Goal: Information Seeking & Learning: Find specific fact

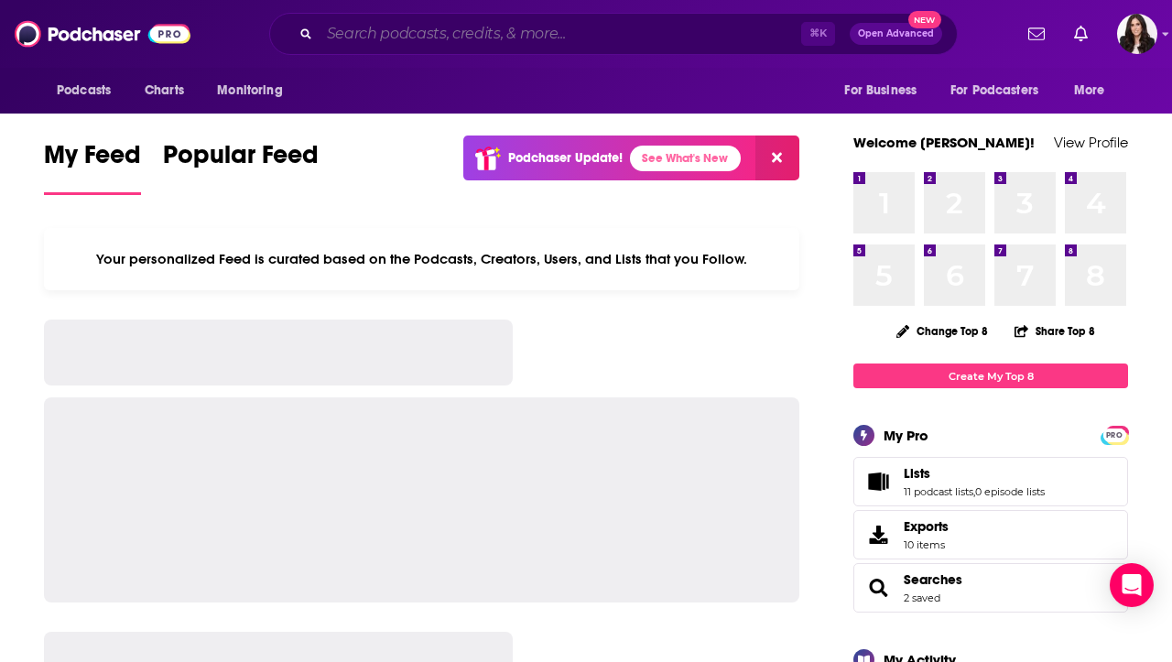
click at [499, 27] on input "Search podcasts, credits, & more..." at bounding box center [561, 33] width 482 height 29
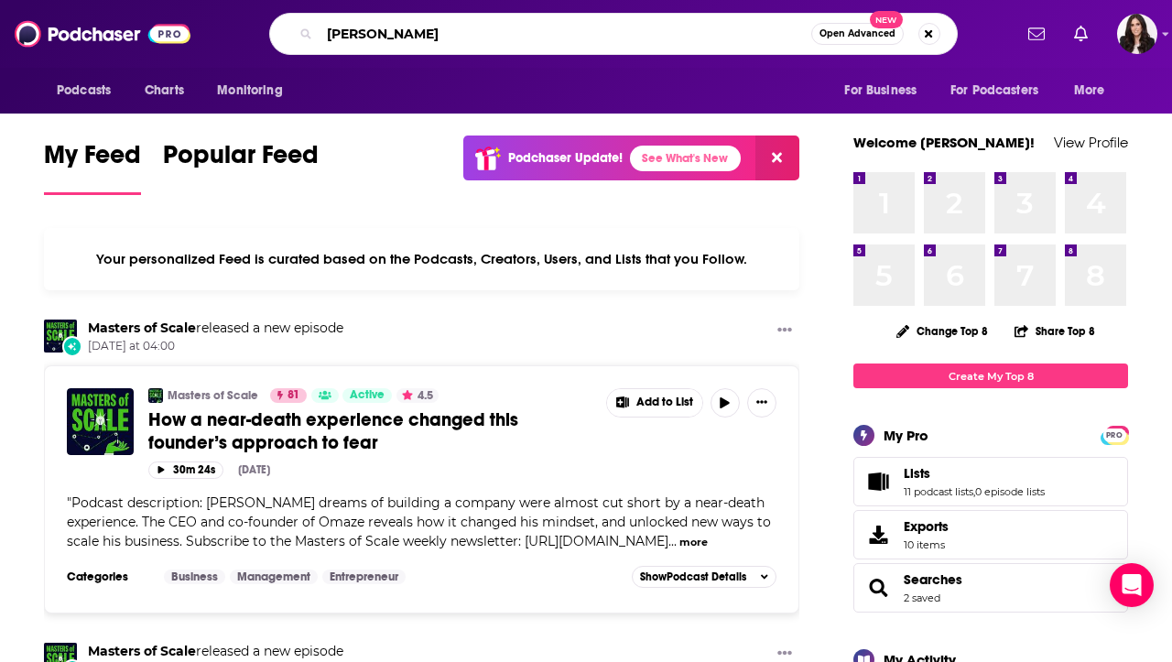
type input "[PERSON_NAME]"
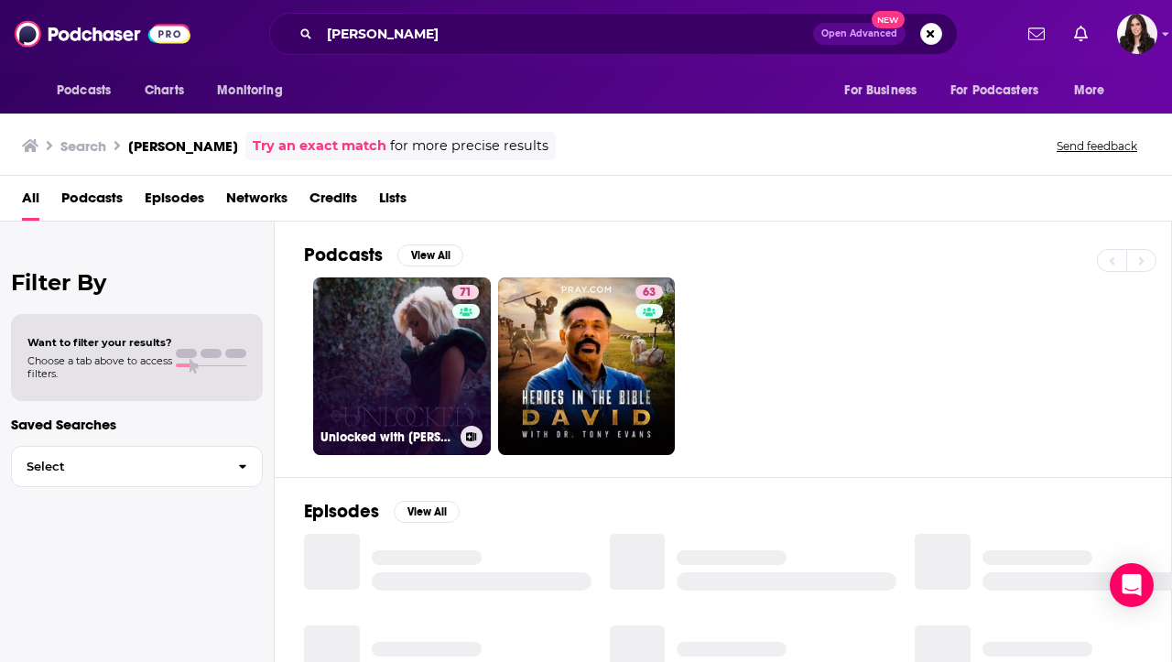
click at [386, 369] on link "71 Unlocked with [PERSON_NAME]" at bounding box center [402, 366] width 178 height 178
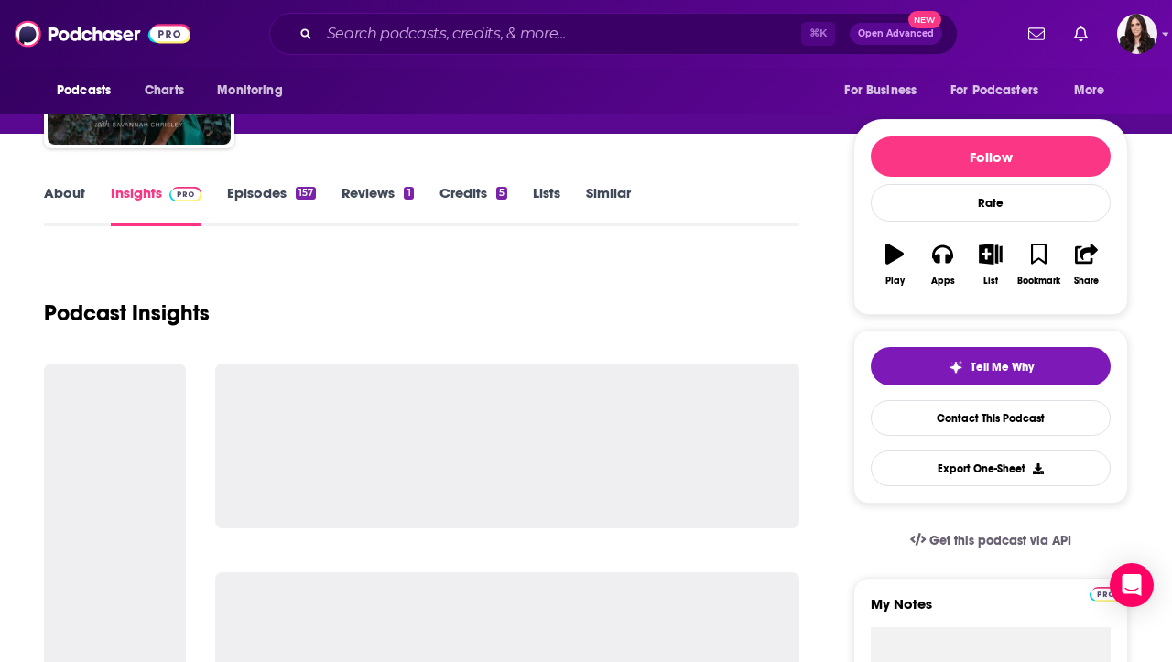
scroll to position [179, 0]
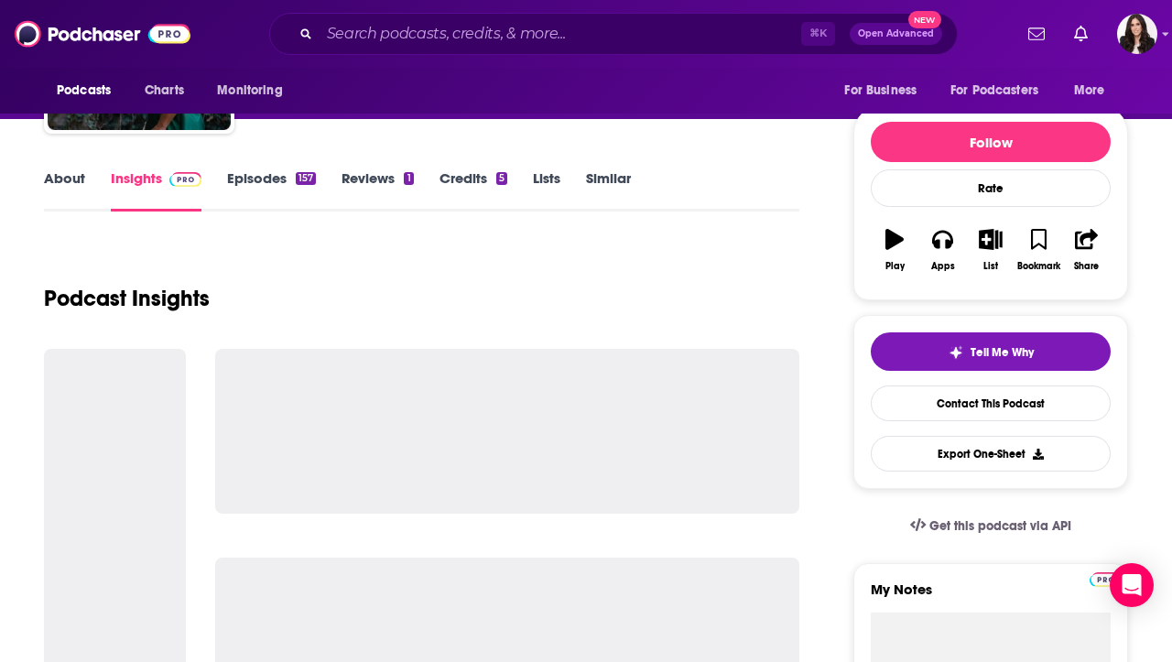
click at [79, 175] on link "About" at bounding box center [64, 190] width 41 height 42
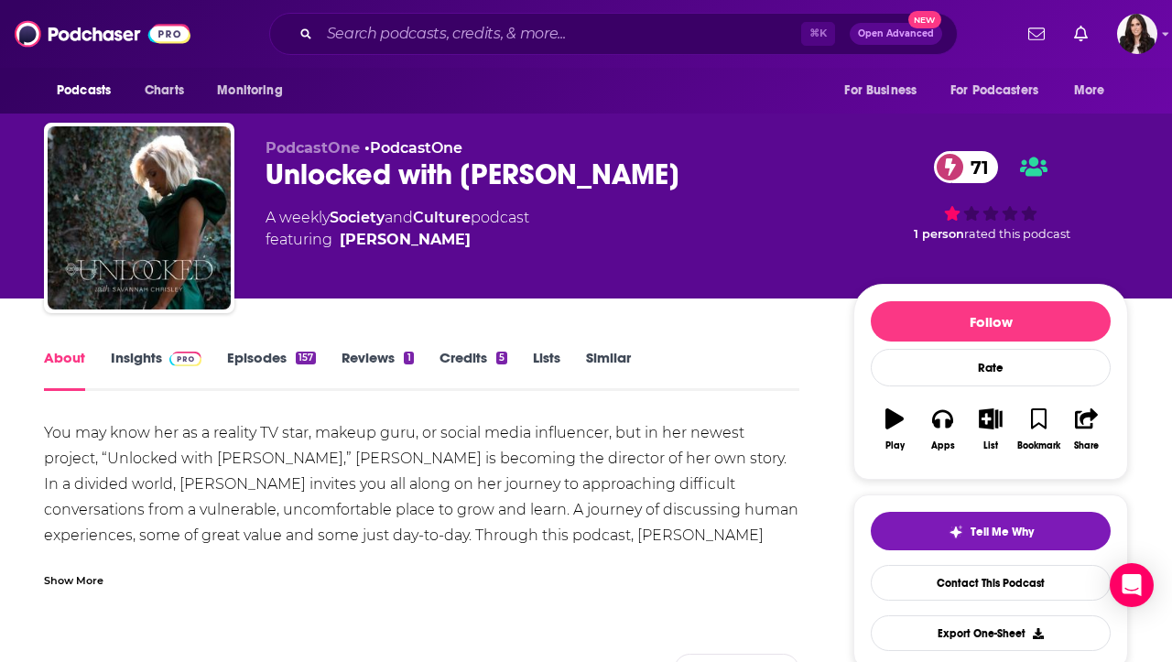
click at [66, 581] on div "Show More" at bounding box center [74, 578] width 60 height 17
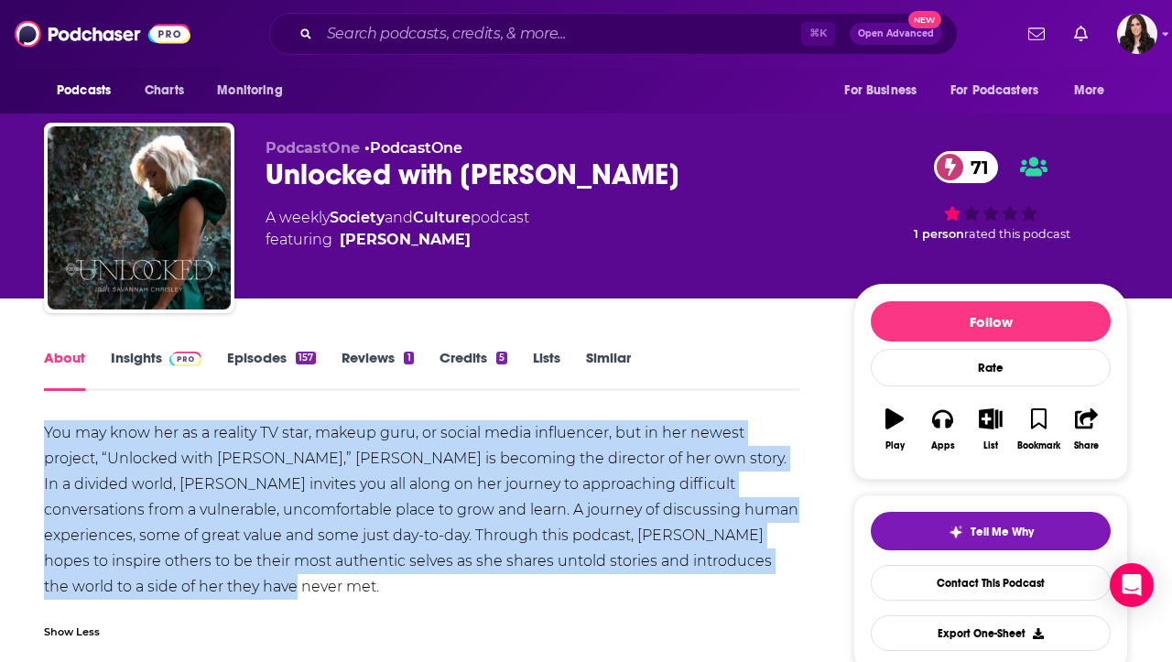
drag, startPoint x: 43, startPoint y: 430, endPoint x: 676, endPoint y: 587, distance: 651.7
copy div "You may know her as a reality TV star, makeup guru, or social media influencer,…"
